Goal: Task Accomplishment & Management: Use online tool/utility

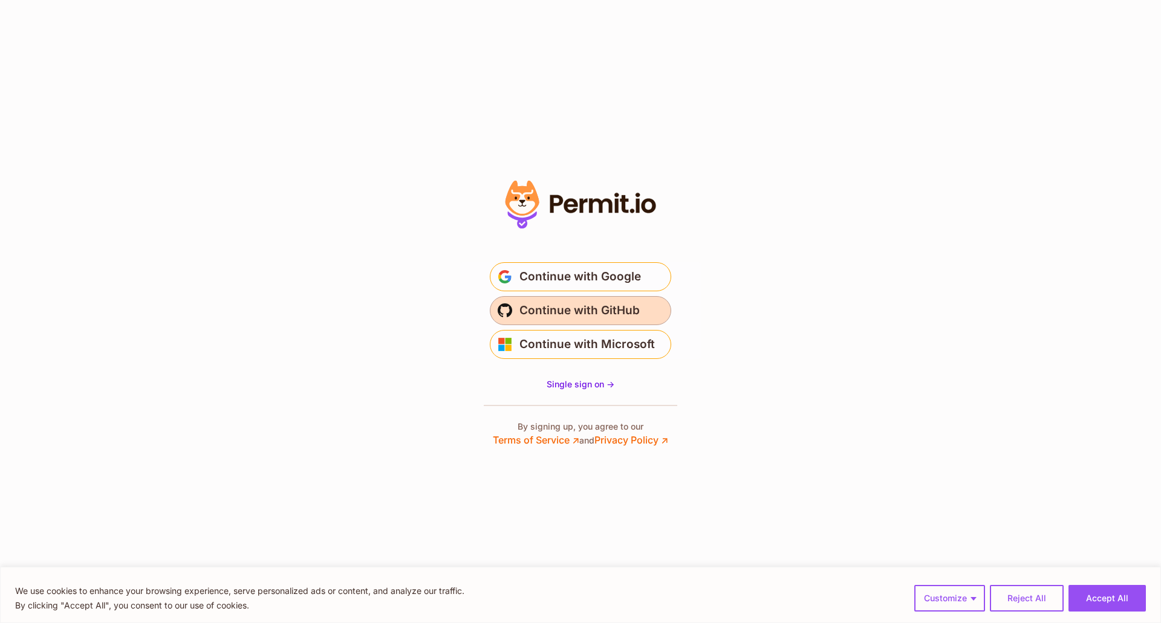
click at [609, 312] on span "Continue with GitHub" at bounding box center [579, 310] width 120 height 19
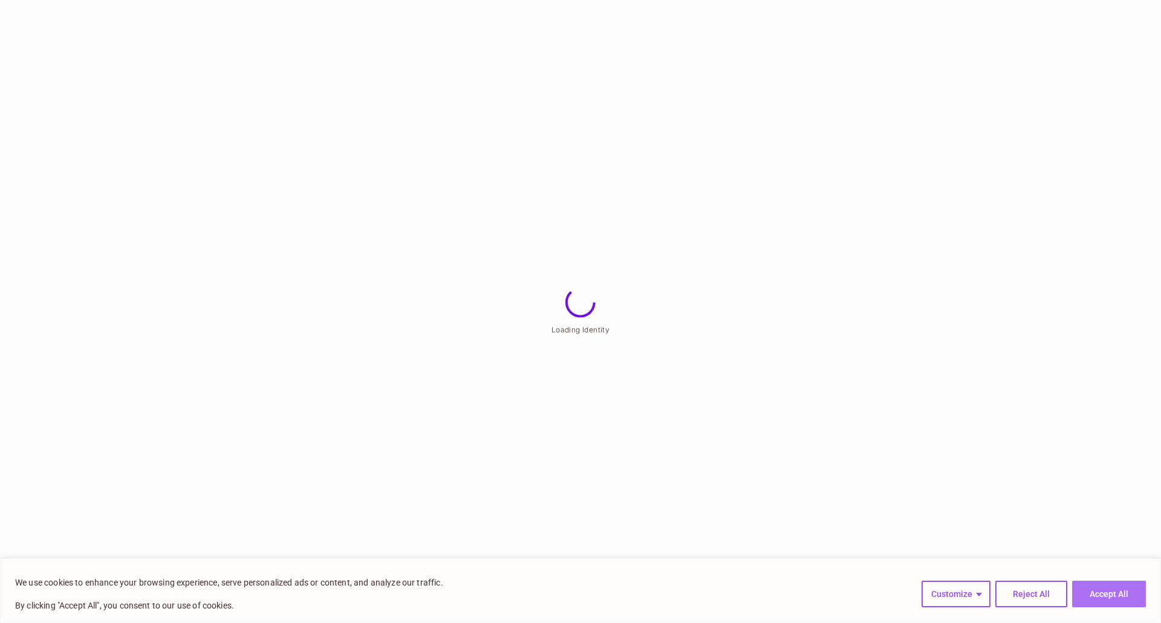
click at [1120, 591] on button "Accept All" at bounding box center [1109, 594] width 74 height 27
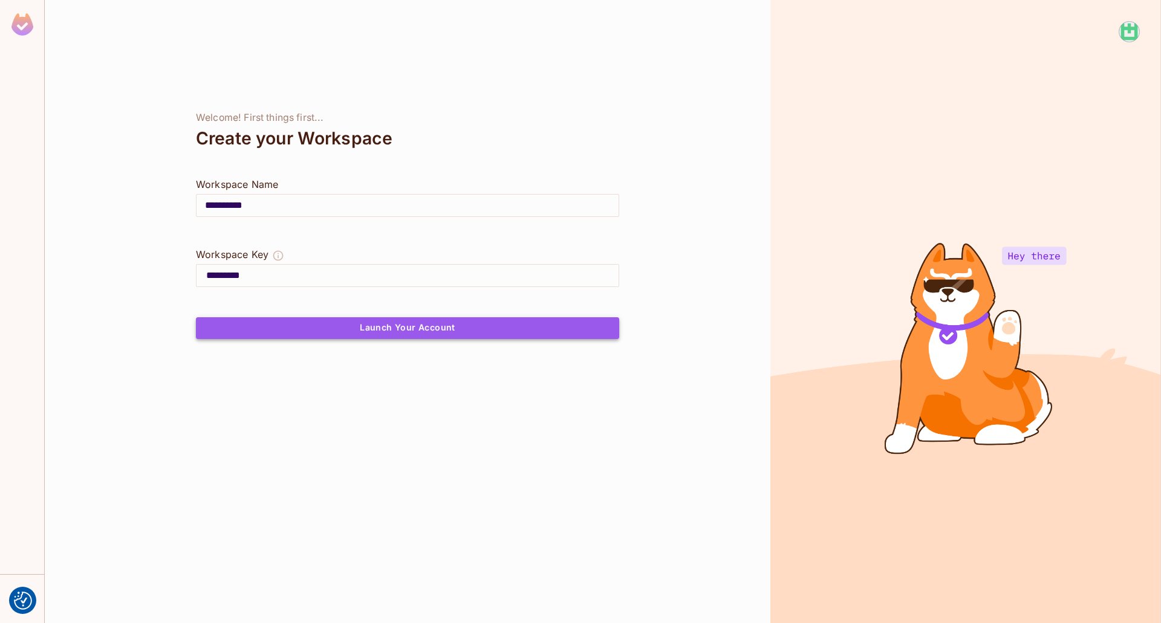
click at [370, 328] on button "Launch Your Account" at bounding box center [407, 328] width 423 height 22
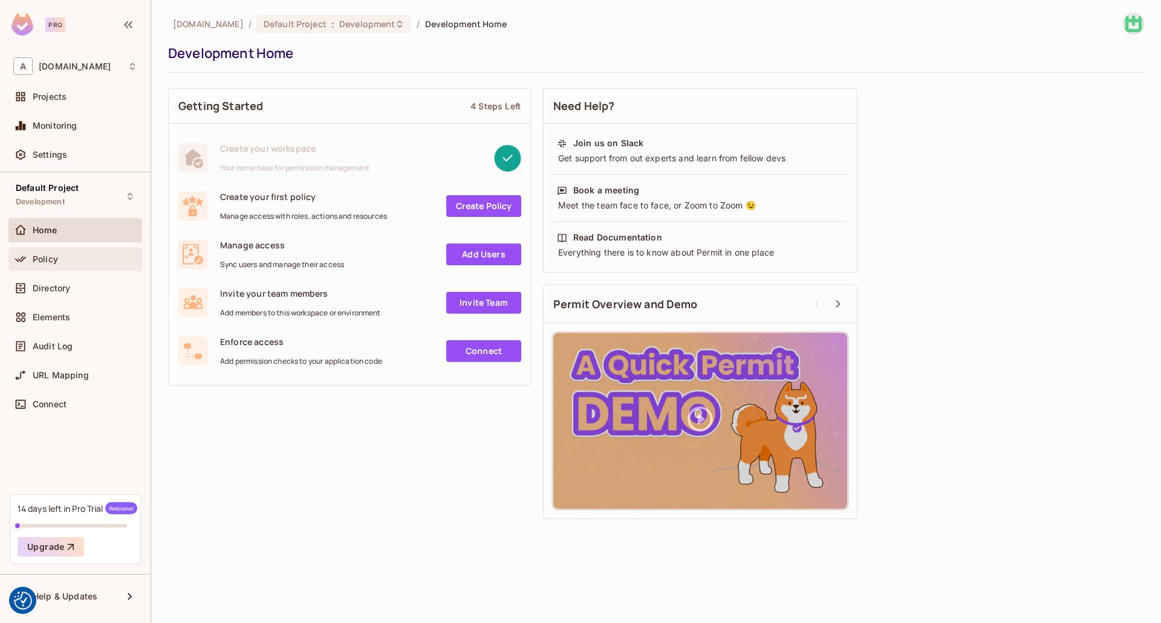
click at [57, 270] on div "Policy" at bounding box center [75, 259] width 134 height 24
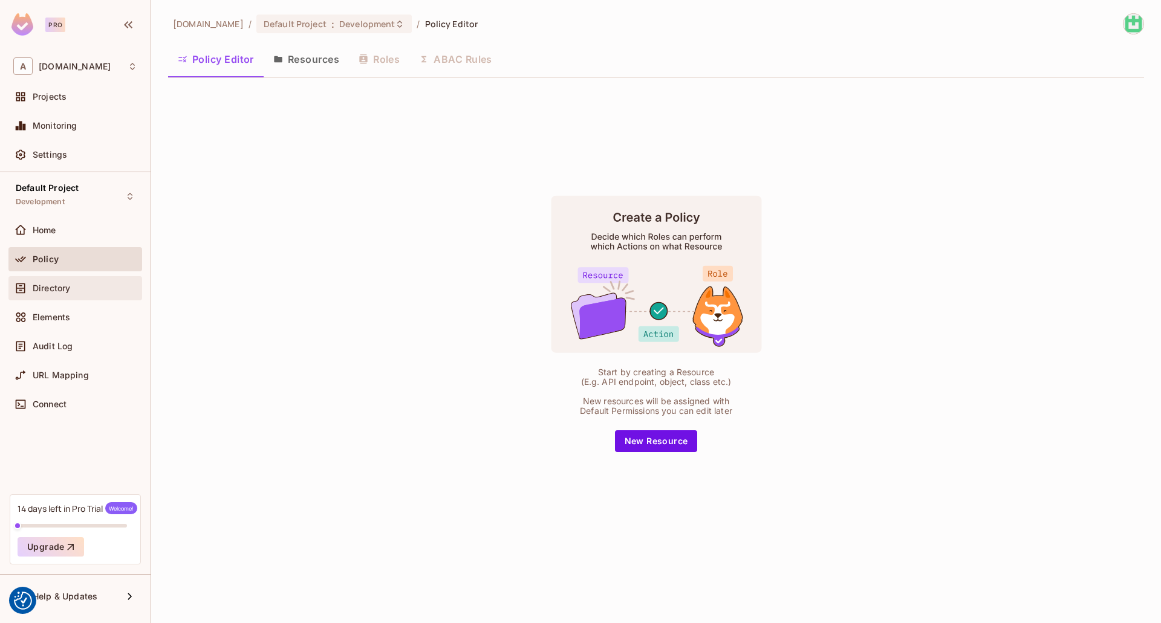
click at [59, 284] on span "Directory" at bounding box center [51, 289] width 37 height 10
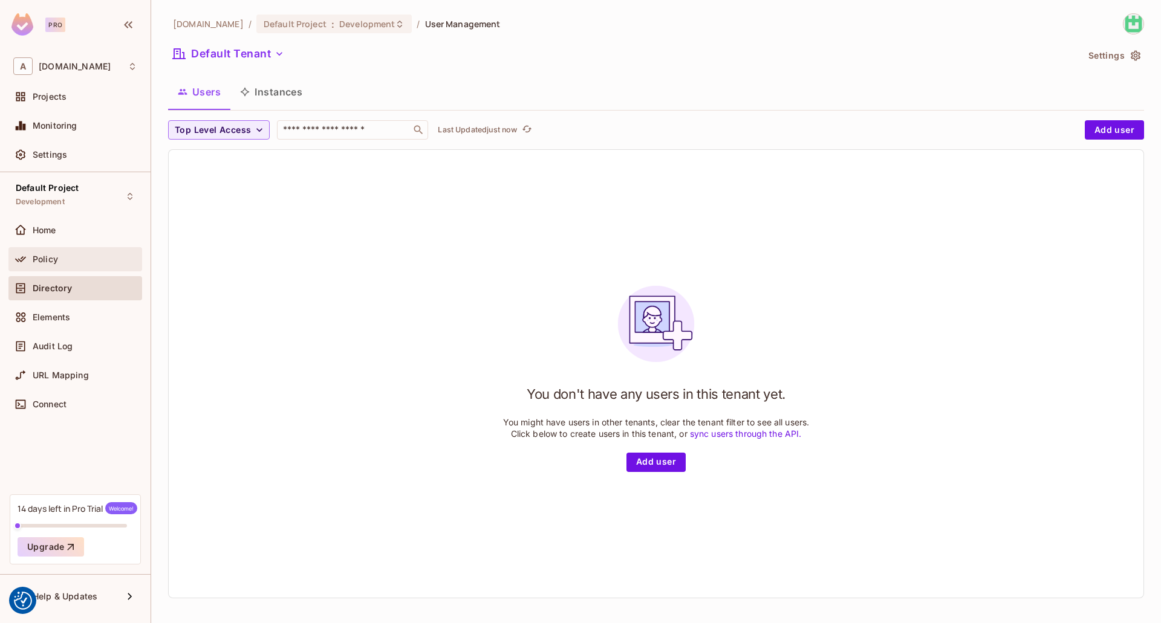
click at [63, 267] on div "Policy" at bounding box center [75, 259] width 134 height 24
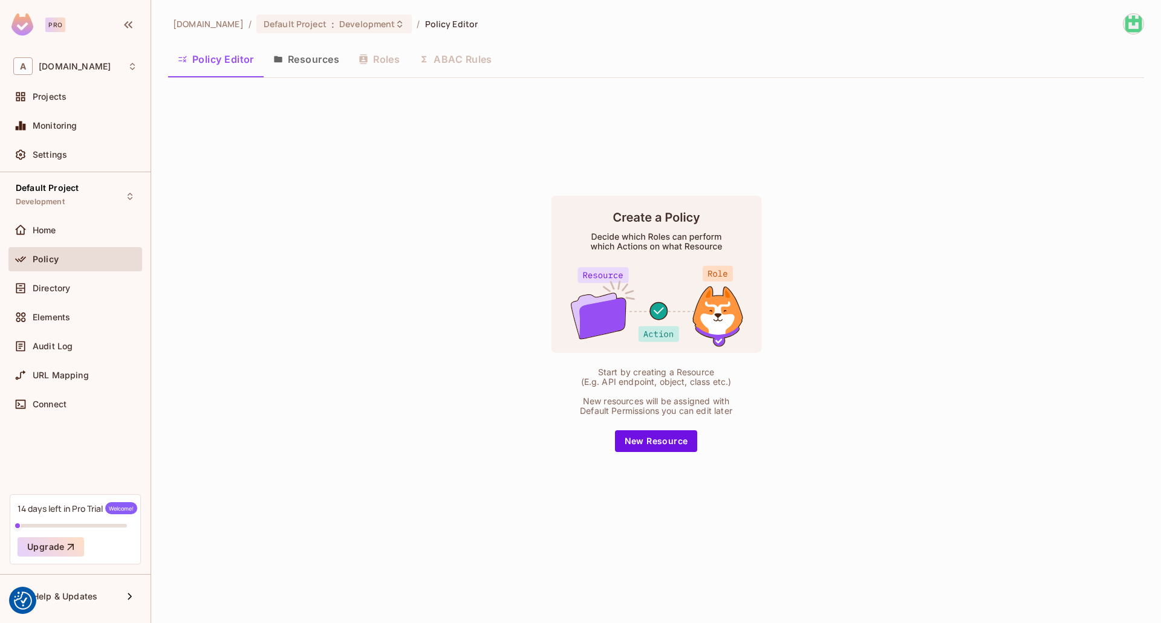
click at [88, 215] on div "Default Project Development Home Policy Directory Elements Audit Log URL Mappin…" at bounding box center [75, 333] width 151 height 322
click at [1136, 22] on img at bounding box center [1133, 24] width 20 height 20
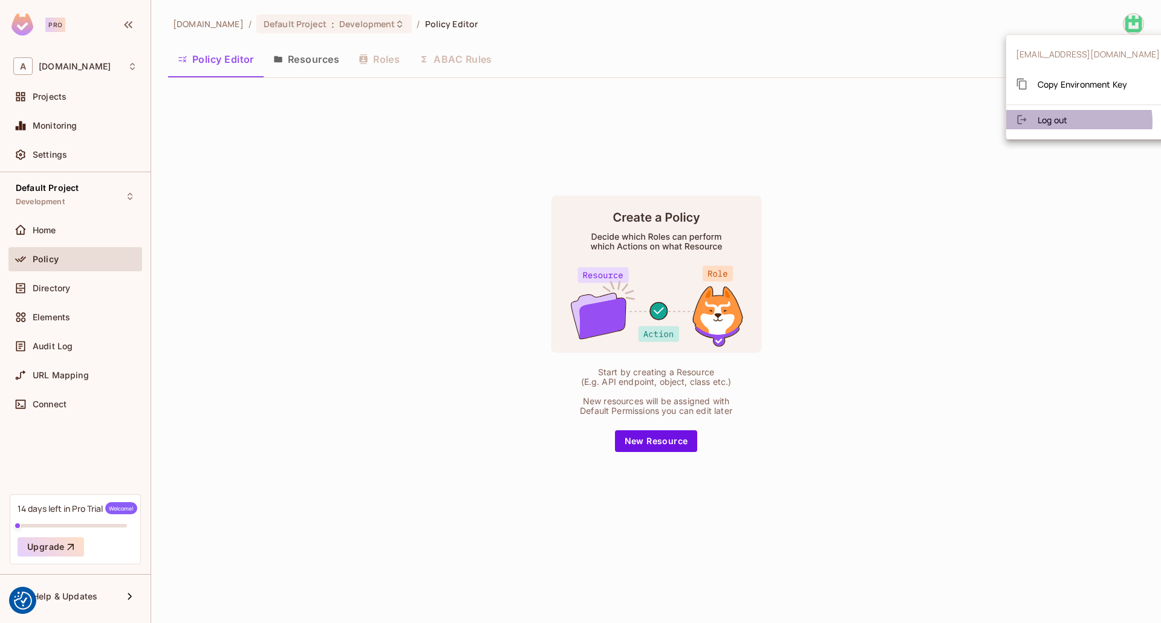
click at [1076, 122] on li "Log out" at bounding box center [1087, 119] width 163 height 19
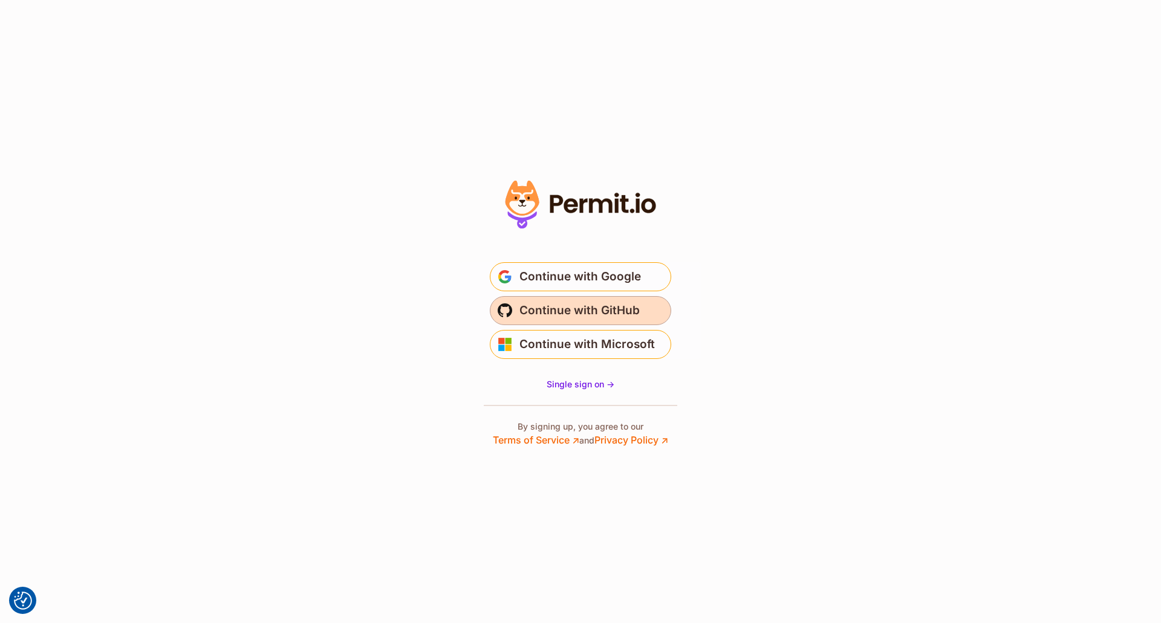
click at [583, 315] on span "Continue with GitHub" at bounding box center [579, 310] width 120 height 19
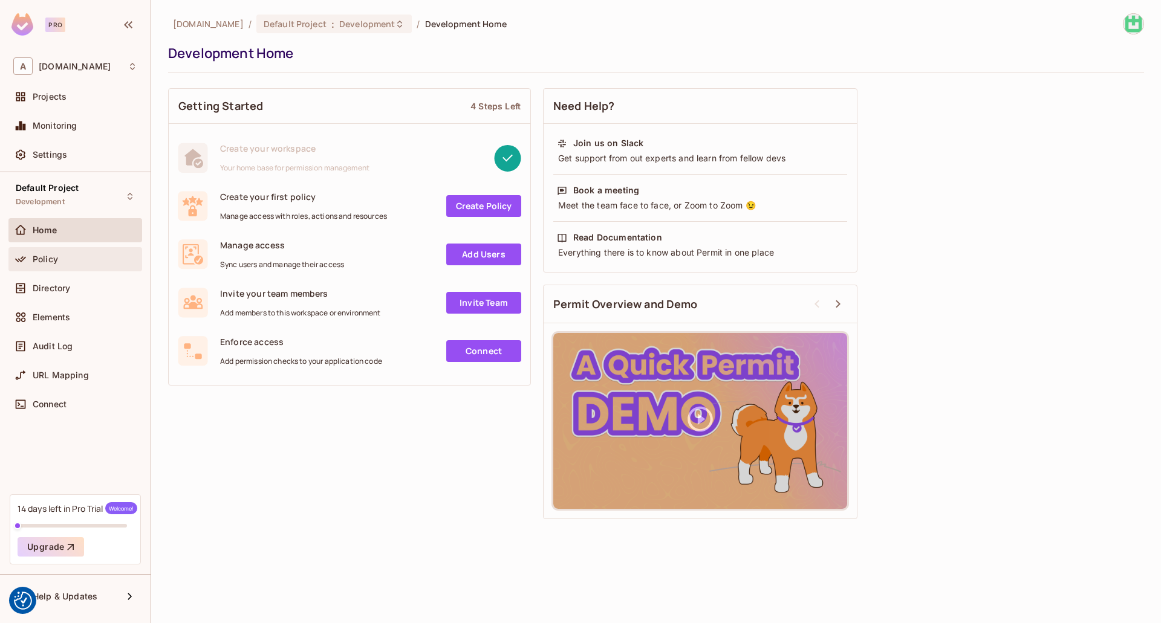
click at [97, 264] on div "Policy" at bounding box center [75, 259] width 124 height 15
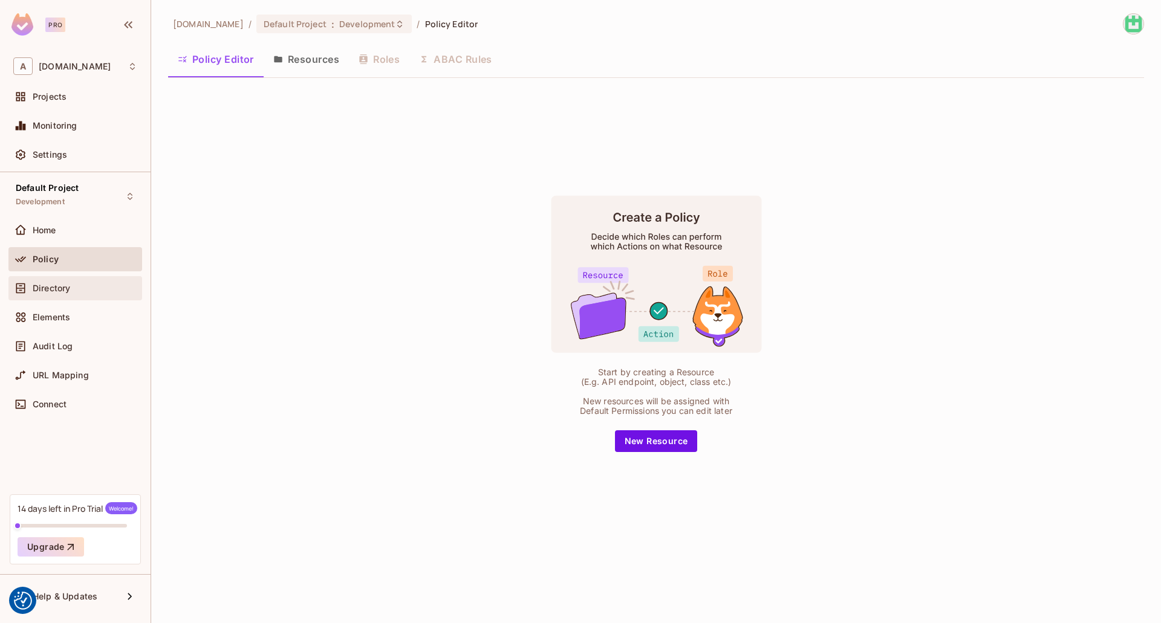
click at [85, 281] on div "Directory" at bounding box center [75, 288] width 124 height 15
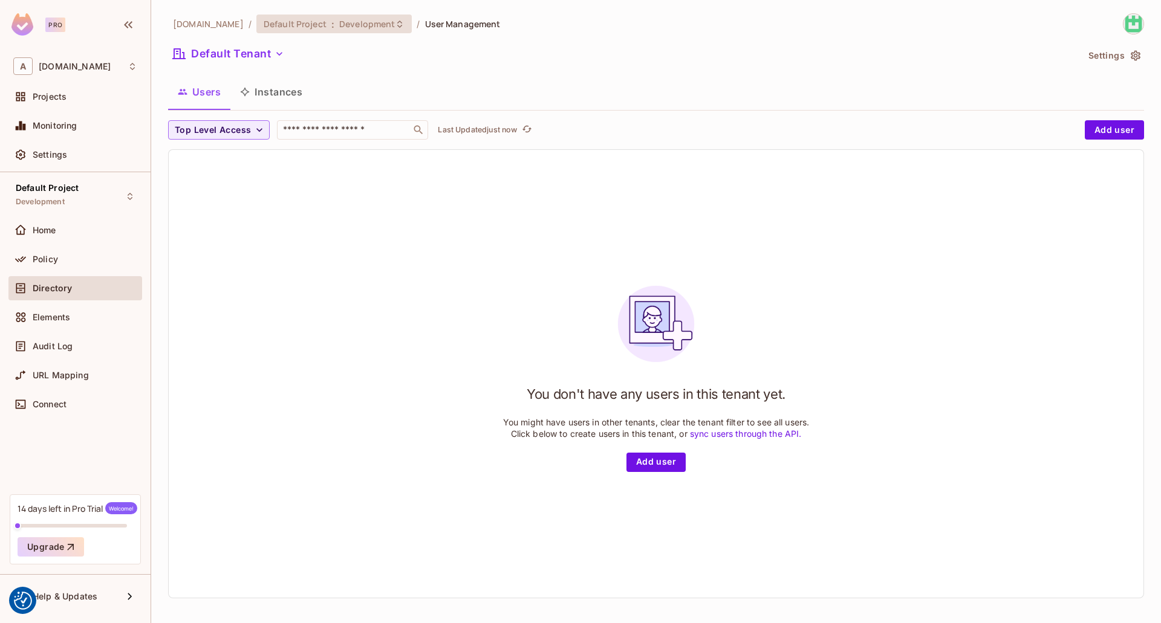
click at [296, 25] on div "Default Project : Development" at bounding box center [327, 23] width 127 height 11
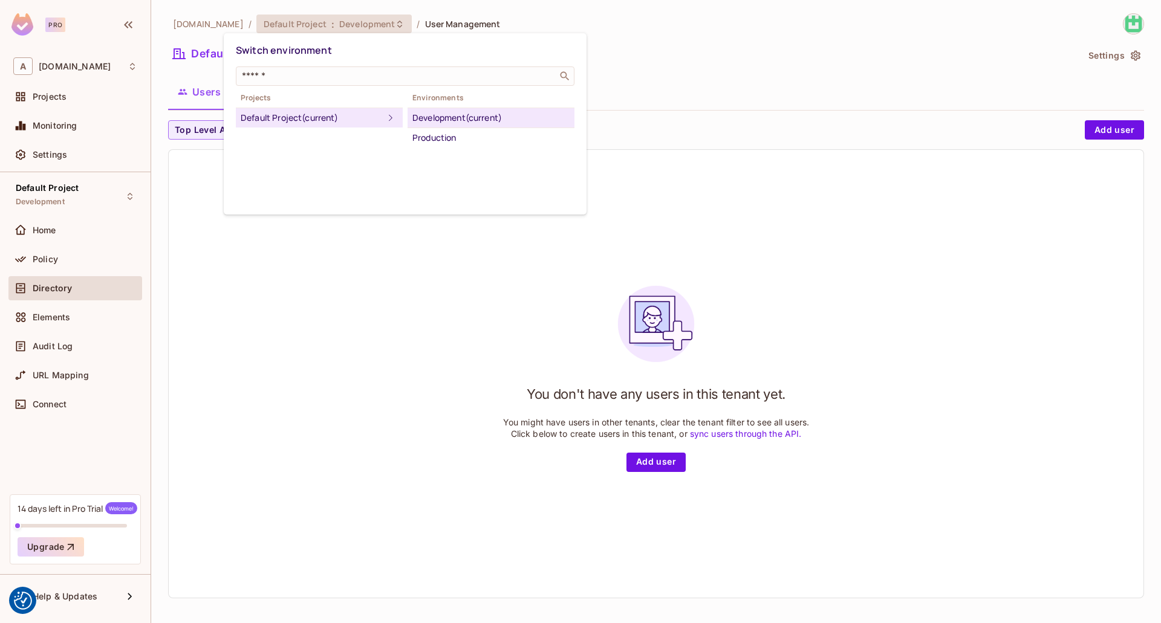
click at [296, 25] on div at bounding box center [580, 311] width 1161 height 623
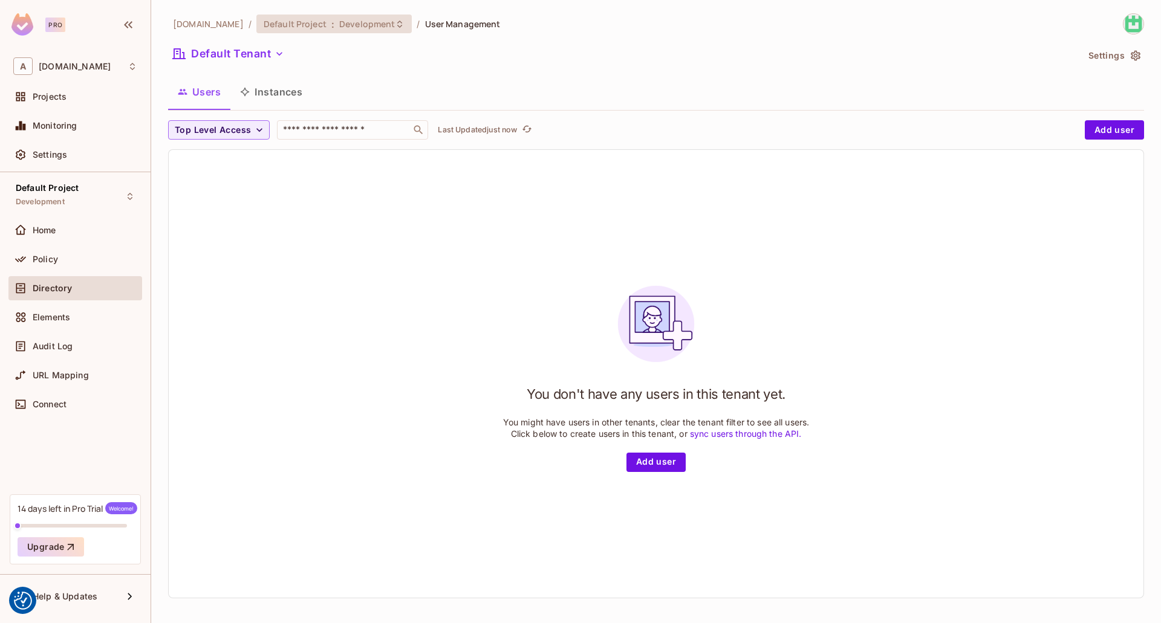
click at [296, 25] on div "Default Project : Development" at bounding box center [327, 23] width 127 height 11
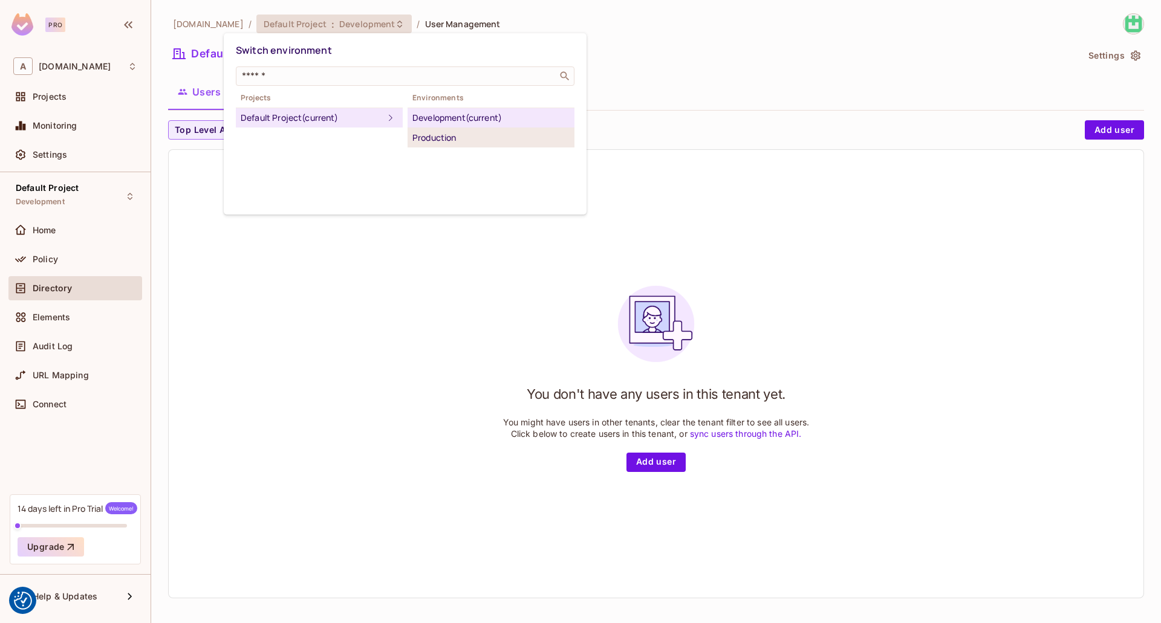
click at [487, 140] on div "Production" at bounding box center [490, 138] width 157 height 15
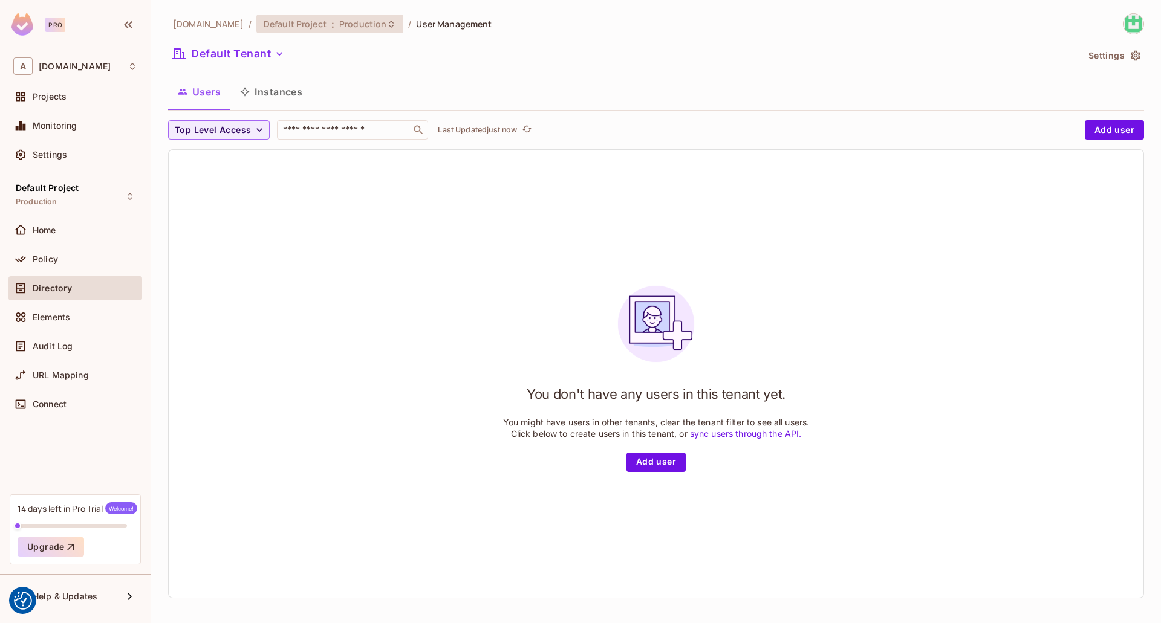
click at [331, 26] on span ":" at bounding box center [333, 24] width 4 height 10
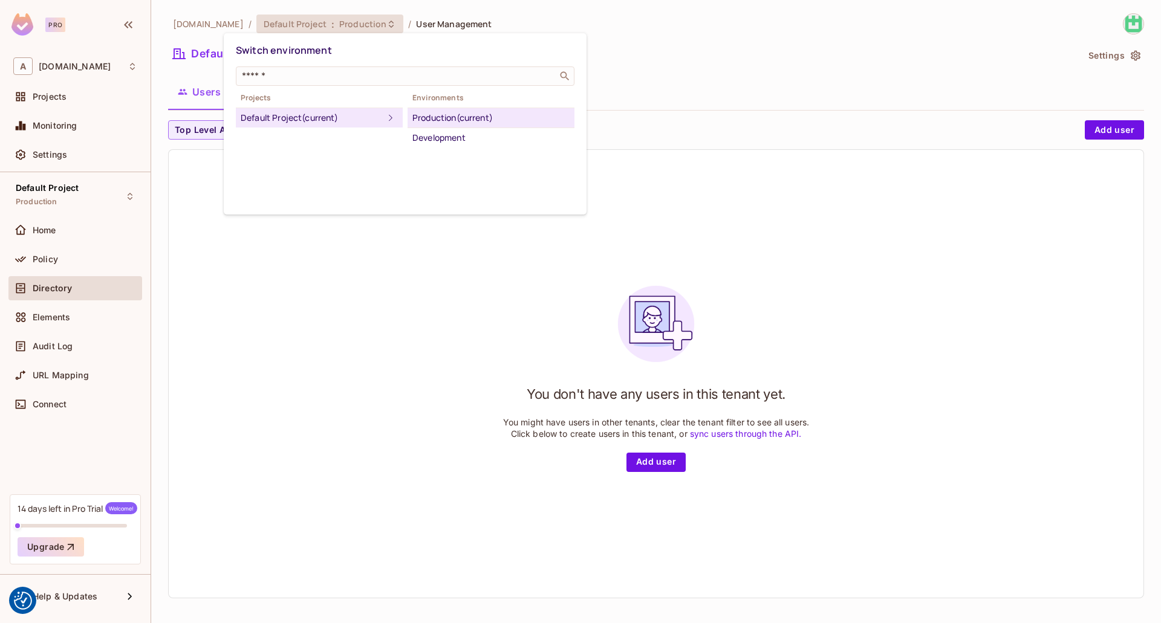
click at [333, 431] on div at bounding box center [580, 311] width 1161 height 623
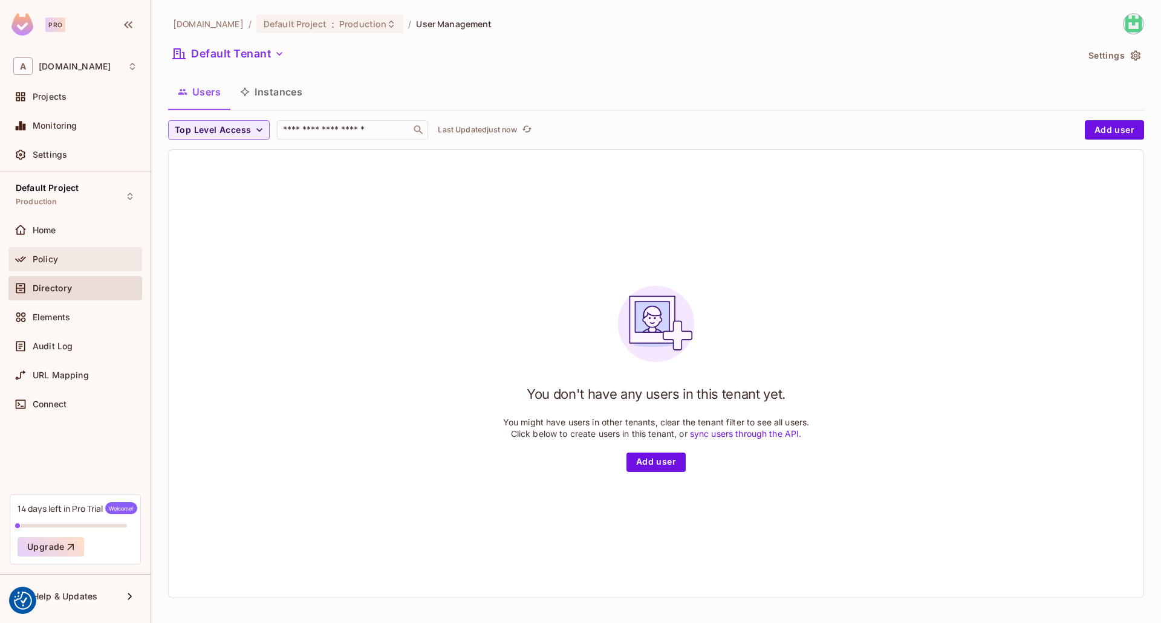
click at [31, 253] on div at bounding box center [22, 259] width 19 height 15
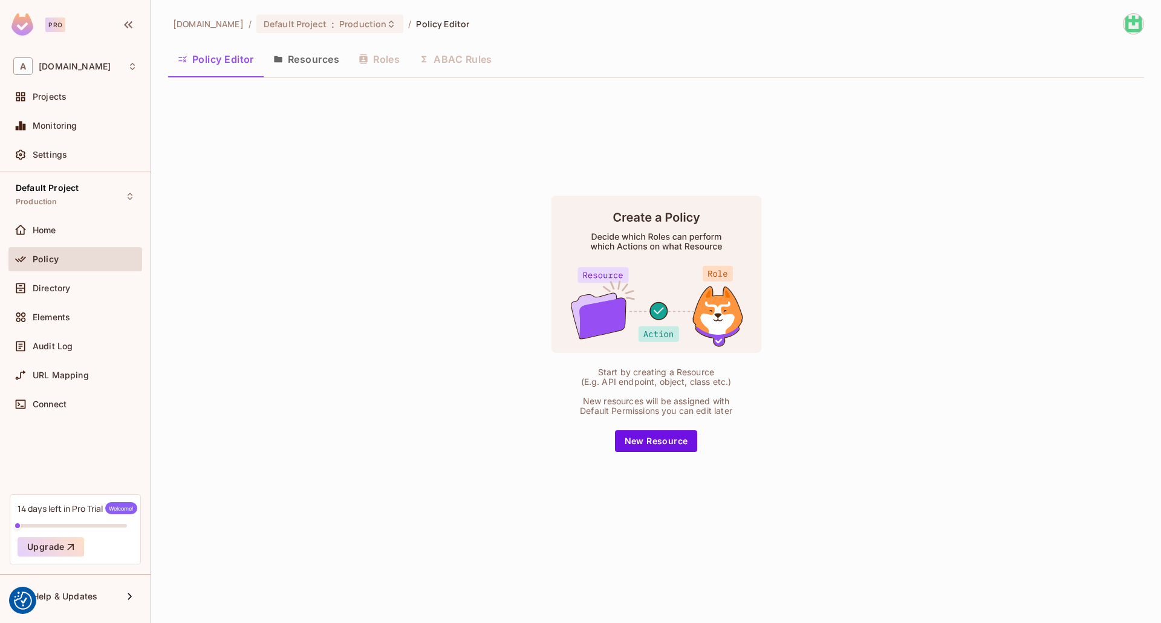
click at [1139, 29] on img at bounding box center [1133, 24] width 20 height 20
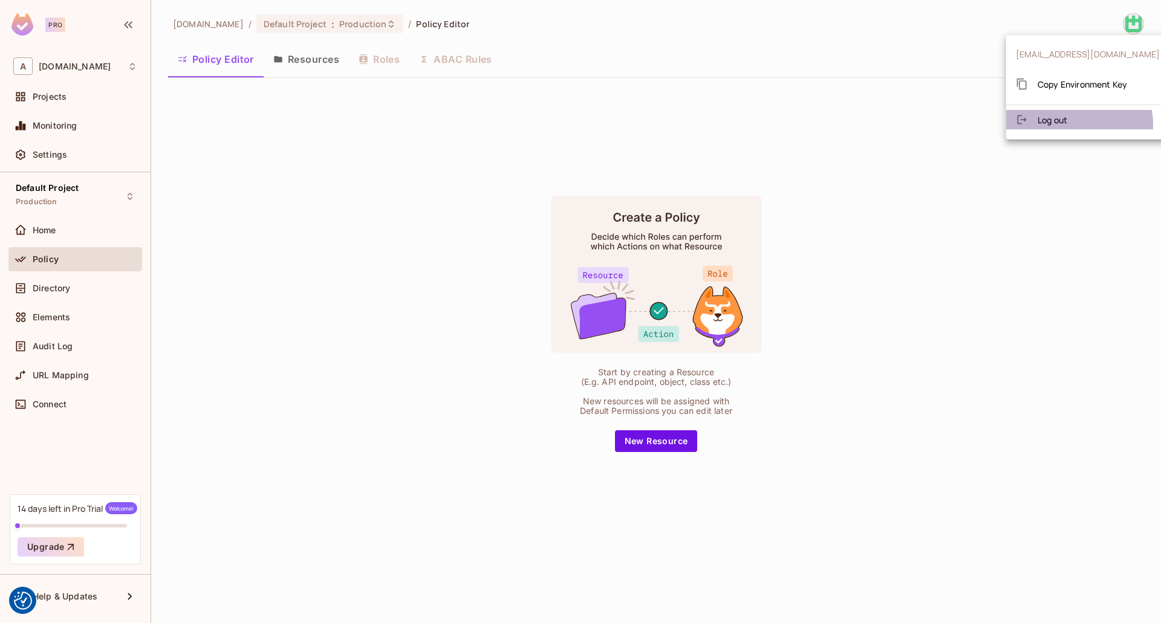
click at [1079, 124] on li "Log out" at bounding box center [1087, 119] width 163 height 19
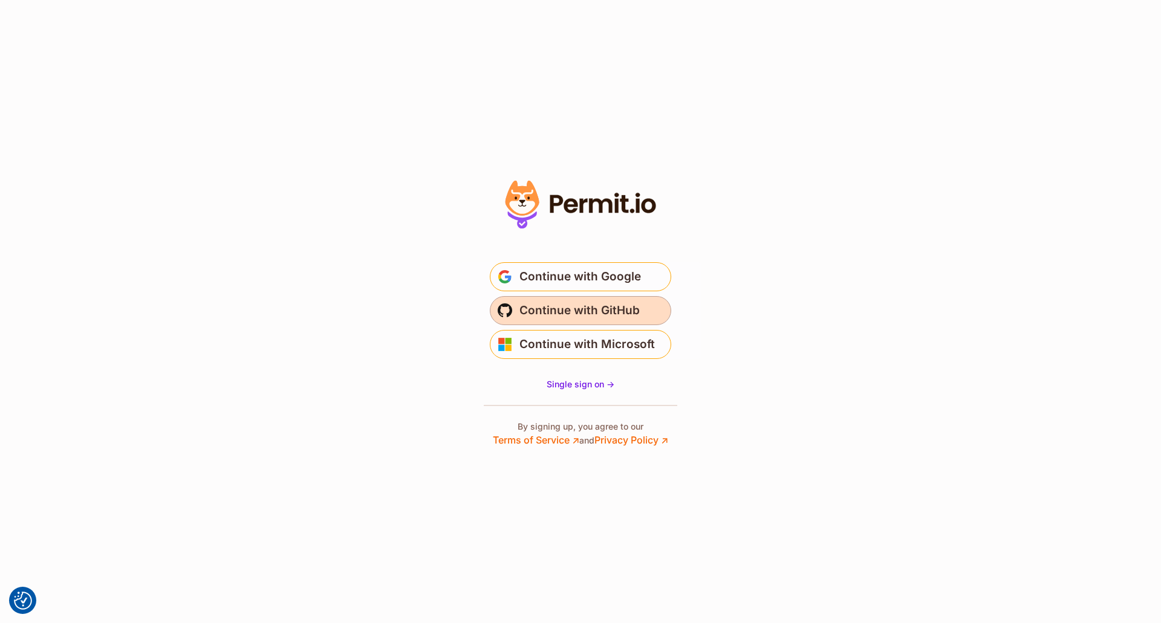
click at [639, 319] on button "Continue with GitHub" at bounding box center [580, 310] width 181 height 29
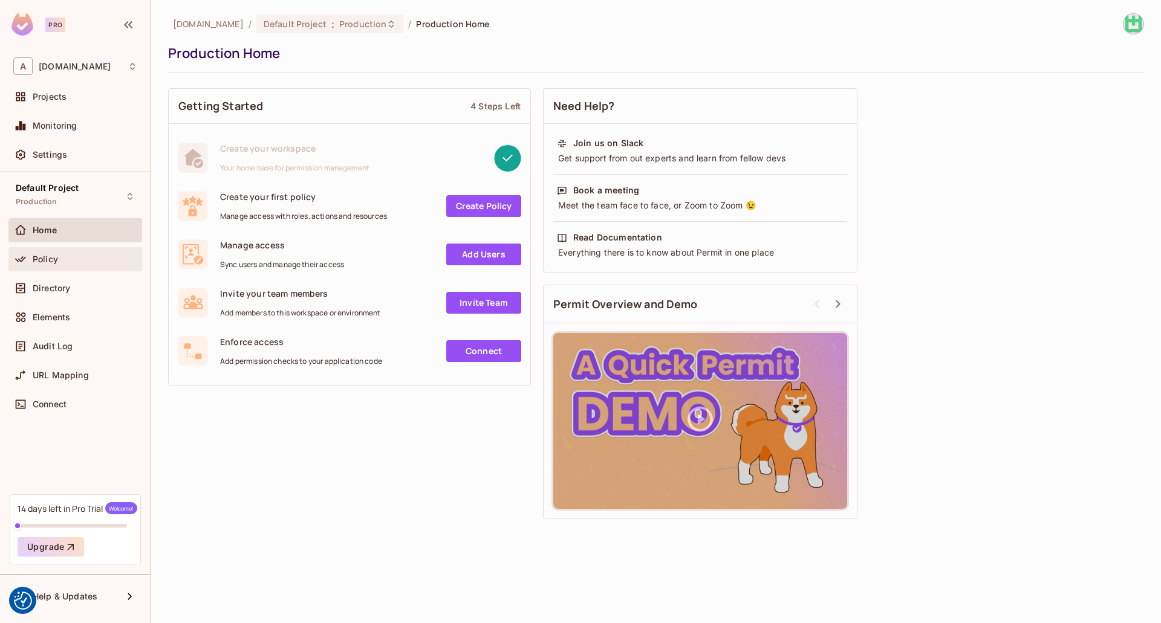
click at [91, 262] on div "Policy" at bounding box center [85, 260] width 105 height 10
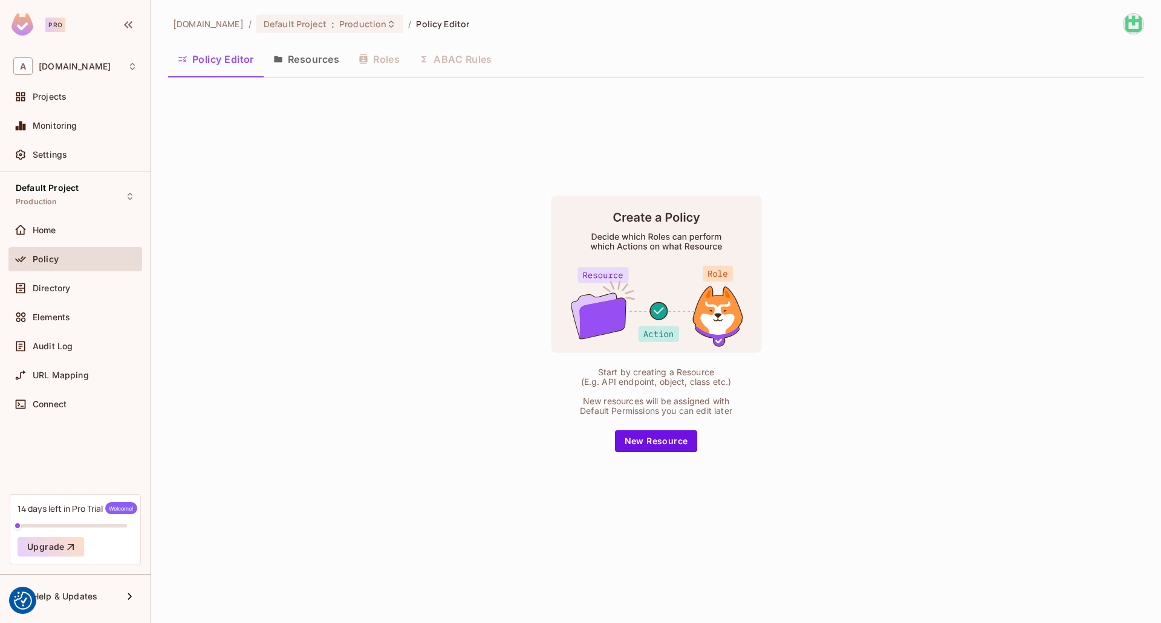
click at [320, 60] on button "Resources" at bounding box center [306, 59] width 85 height 30
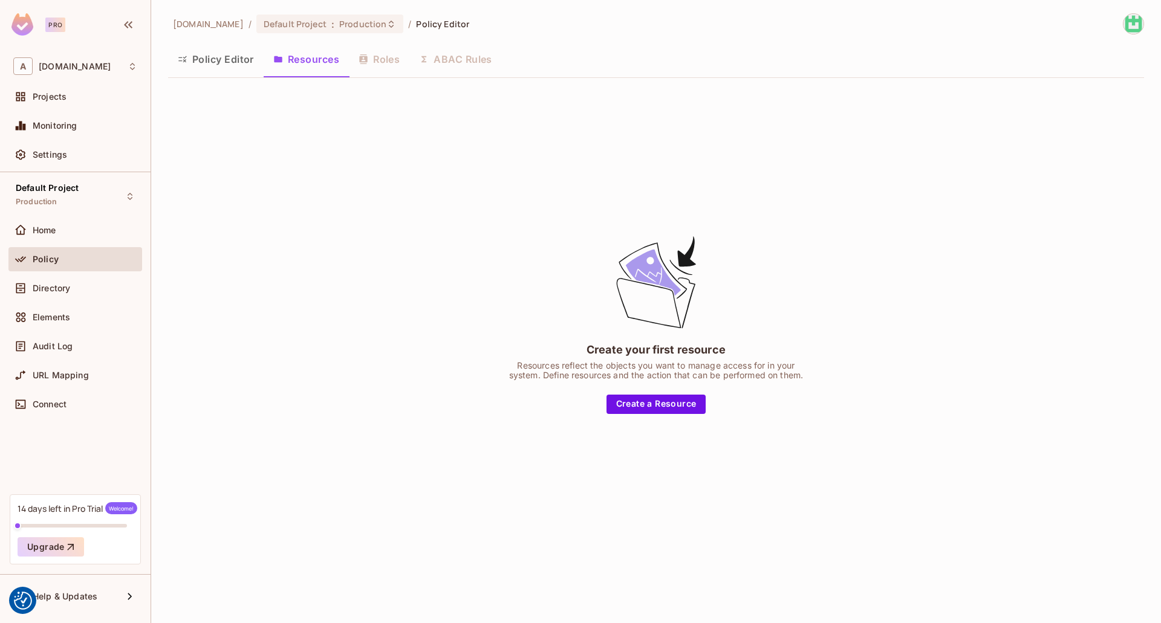
click at [217, 58] on button "Policy Editor" at bounding box center [216, 59] width 96 height 30
